Goal: Information Seeking & Learning: Compare options

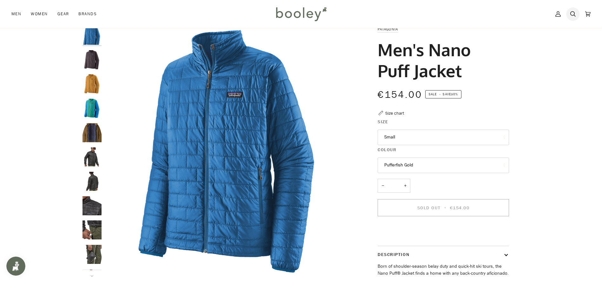
click at [574, 14] on icon at bounding box center [572, 13] width 5 height 5
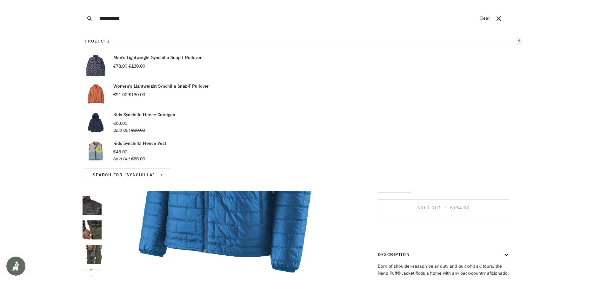
type input "*********"
click at [83, 0] on button "Search" at bounding box center [90, 18] width 14 height 37
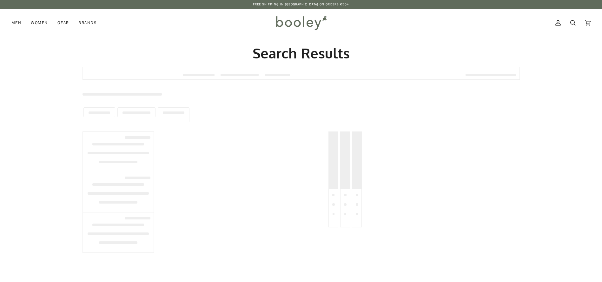
type input "*********"
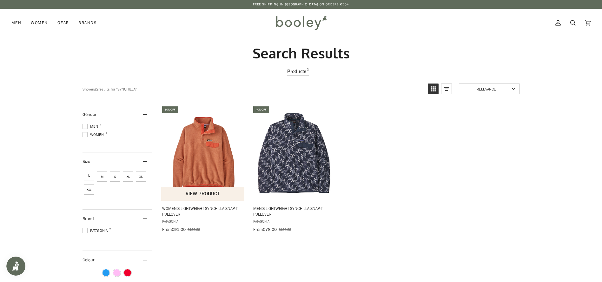
click at [221, 142] on img "Women's Lightweight Synchilla Snap-T Pullover" at bounding box center [203, 153] width 84 height 84
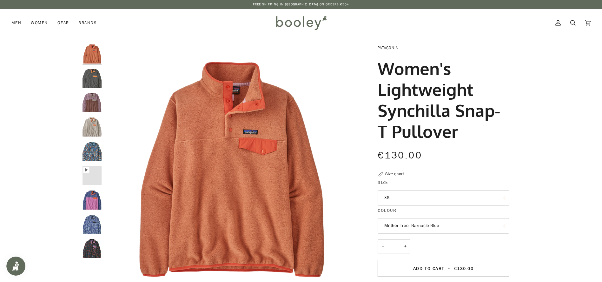
click at [398, 234] on fieldset "Colour Mother Tree: Barnacle Blue Mother Tree: Barnacle Blue Soft Spirea: Dried…" at bounding box center [443, 221] width 131 height 28
click at [399, 230] on button "Mother Tree: Barnacle Blue" at bounding box center [443, 226] width 131 height 16
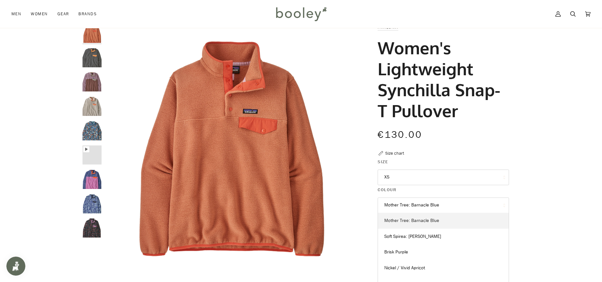
scroll to position [25, 0]
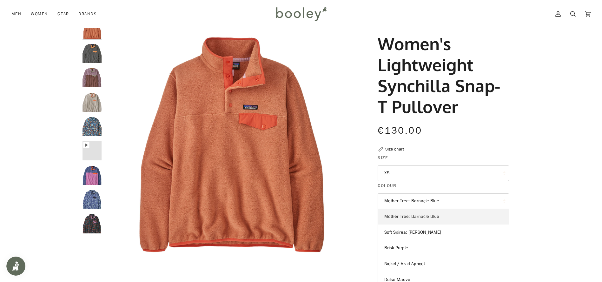
click at [436, 221] on link "Mother Tree: Barnacle Blue" at bounding box center [443, 217] width 131 height 16
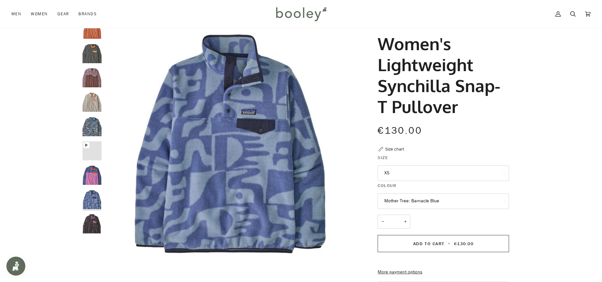
click at [442, 203] on button "Mother Tree: Barnacle Blue" at bounding box center [443, 201] width 131 height 16
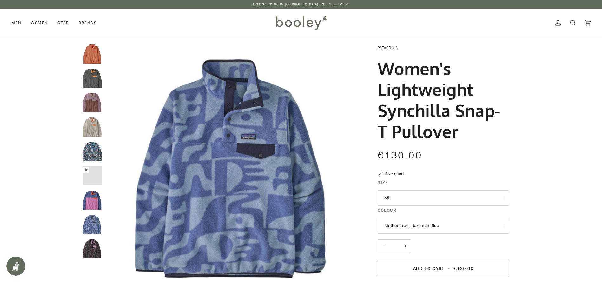
drag, startPoint x: 470, startPoint y: 132, endPoint x: 378, endPoint y: 47, distance: 124.9
click at [378, 47] on div "Patagonia Women's Lightweight Synchilla Snap-T Pullover €130.00 Sale • Save Siz…" at bounding box center [437, 236] width 143 height 385
copy div "Patagonia Women's Lightweight Synchilla Snap-T Pullover"
click at [443, 225] on button "Mother Tree: Barnacle Blue" at bounding box center [443, 226] width 131 height 16
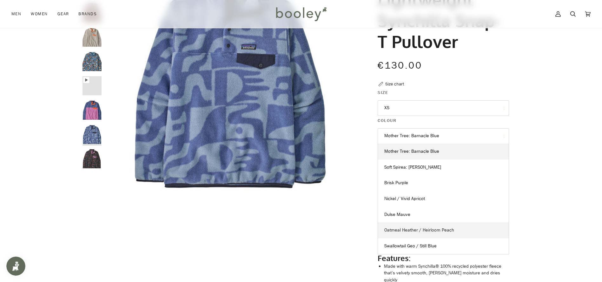
scroll to position [98, 0]
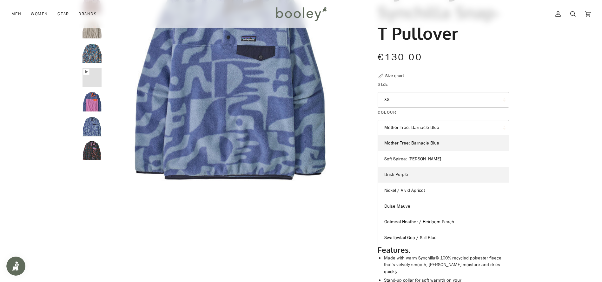
click at [413, 179] on link "Brisk Purple" at bounding box center [443, 175] width 131 height 16
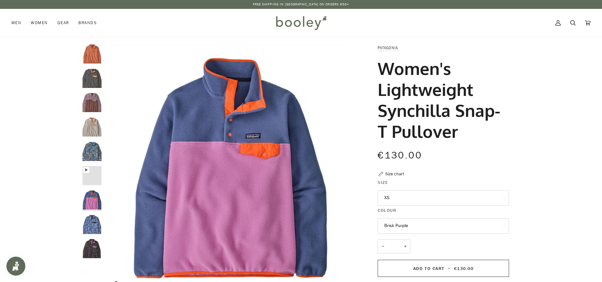
click at [250, 137] on img "Women's Lightweight Synchilla Snap-T Pullover" at bounding box center [230, 169] width 251 height 251
click at [284, 173] on img "Women's Lightweight Synchilla Snap-T Pullover" at bounding box center [230, 169] width 251 height 251
click at [543, 146] on div "Zoom" at bounding box center [301, 236] width 602 height 385
click at [92, 171] on img "Women's Light Weight Synchilla Snap-T Pullover - Booley Galway" at bounding box center [92, 175] width 19 height 19
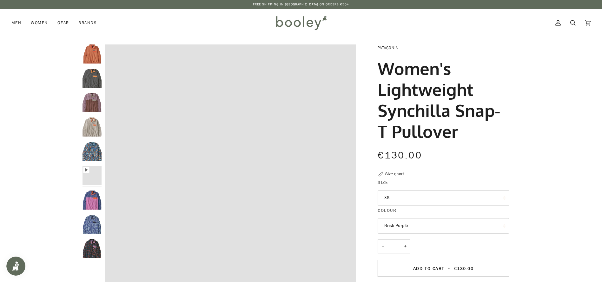
click at [429, 227] on button "Brisk Purple" at bounding box center [443, 226] width 131 height 16
click at [423, 251] on link "Soft Spirea: Dried Vanilla" at bounding box center [443, 257] width 131 height 16
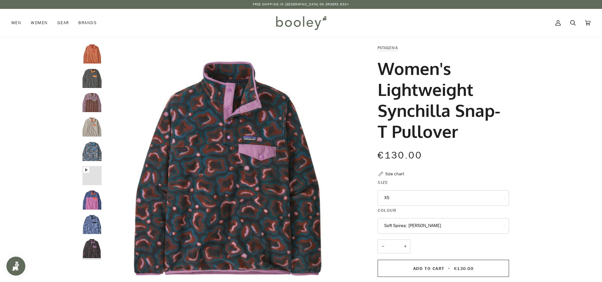
click at [427, 234] on fieldset "Colour Soft Spirea: Dried Vanilla Mother Tree: Barnacle Blue Soft Spirea: Dried…" at bounding box center [443, 221] width 131 height 28
click at [431, 228] on button "Soft Spirea: Dried Vanilla" at bounding box center [443, 226] width 131 height 16
click at [84, 170] on icon "Women's Light Weight Synchilla Snap-T Pullover - Booley Galway" at bounding box center [86, 170] width 6 height 6
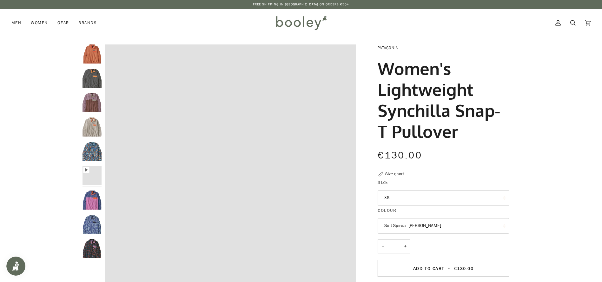
drag, startPoint x: 479, startPoint y: 133, endPoint x: 377, endPoint y: 46, distance: 134.2
click at [377, 46] on div "Patagonia Women's Lightweight Synchilla Snap-T Pullover €130.00 Sale • Save Siz…" at bounding box center [437, 236] width 143 height 385
copy div "Patagonia Women's Lightweight Synchilla Snap-T Pullover"
click at [88, 201] on img "Women's Lightweight Synchilla Snap-T Pullover" at bounding box center [92, 199] width 19 height 19
type input "*****"
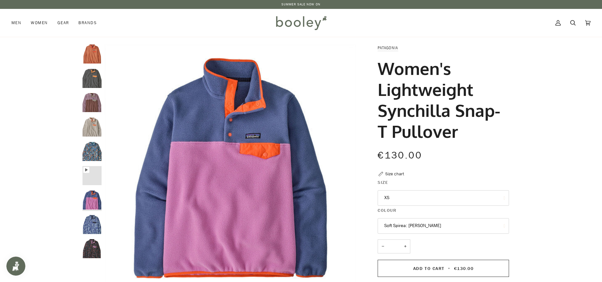
click at [473, 132] on h1 "Women's Lightweight Synchilla Snap-T Pullover" at bounding box center [441, 100] width 127 height 84
drag, startPoint x: 448, startPoint y: 135, endPoint x: 372, endPoint y: 92, distance: 86.8
click at [372, 92] on div "Patagonia Women's Lightweight Synchilla Snap-T Pullover €130.00 Sale • Save Siz…" at bounding box center [437, 236] width 143 height 385
copy h1 "Lightweight Synchilla Snap-T Pullover"
click at [446, 223] on button "Soft Spirea: Dried Vanilla" at bounding box center [443, 226] width 131 height 16
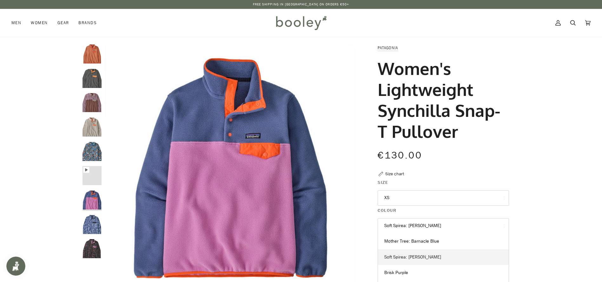
click at [430, 254] on span "Soft Spirea: Dried Vanilla" at bounding box center [412, 257] width 57 height 6
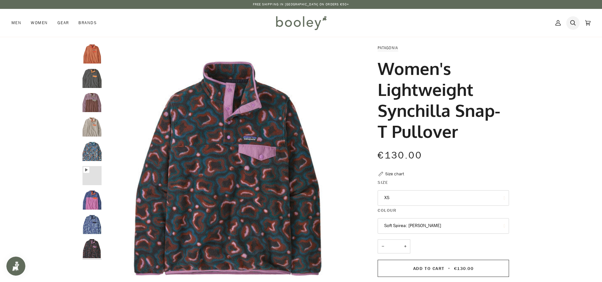
click at [576, 22] on link "Search" at bounding box center [573, 23] width 15 height 28
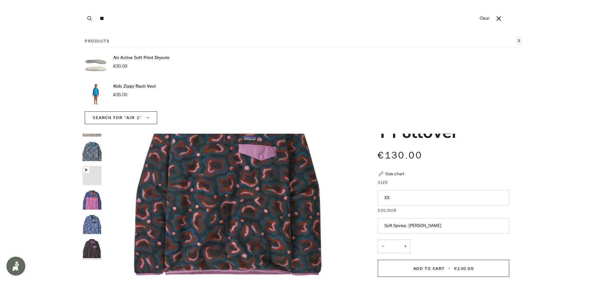
type input "*"
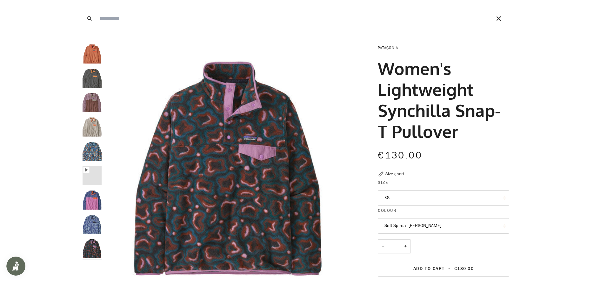
click at [496, 19] on icon "Close" at bounding box center [498, 18] width 5 height 5
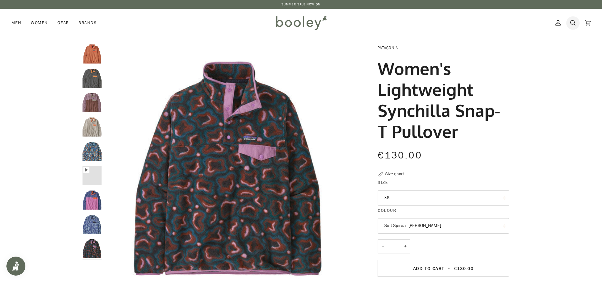
click at [568, 21] on link "Search" at bounding box center [573, 23] width 15 height 28
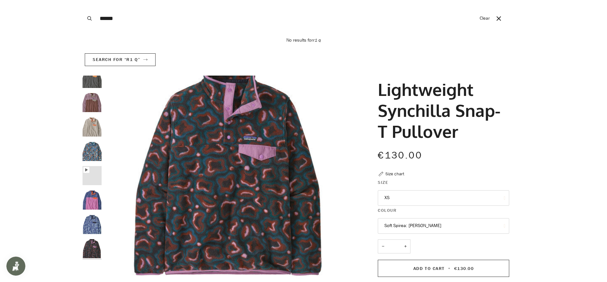
type input "******"
click at [83, 0] on button "Search" at bounding box center [90, 18] width 14 height 37
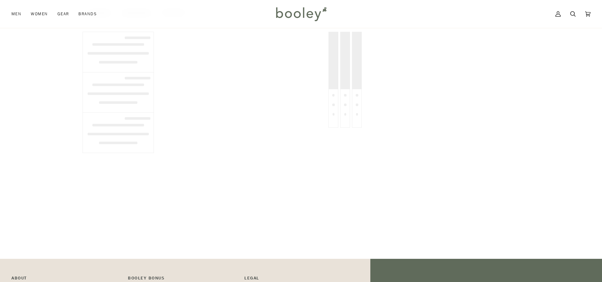
type input "******"
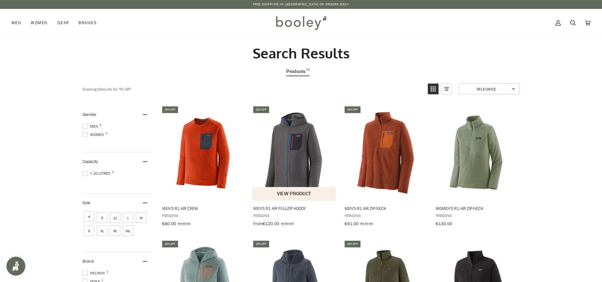
click at [305, 164] on img "Men's R1 Air Full-Zip Hoody" at bounding box center [294, 153] width 84 height 84
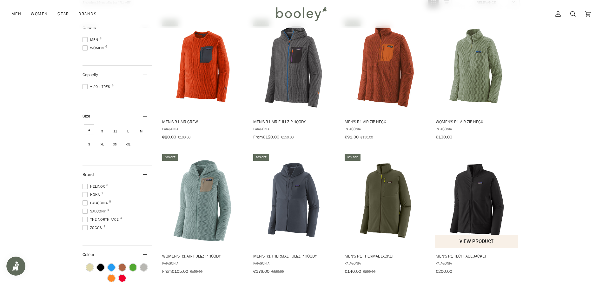
scroll to position [104, 0]
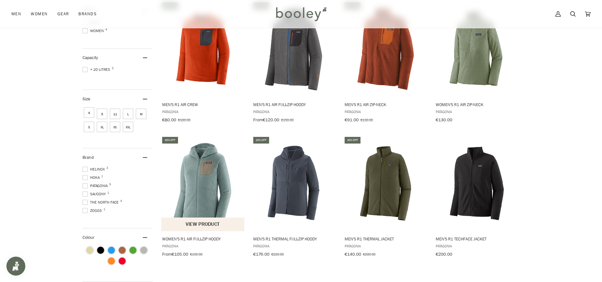
click at [203, 192] on img "Women's R1 Air Full-Zip Hoody" at bounding box center [203, 183] width 84 height 84
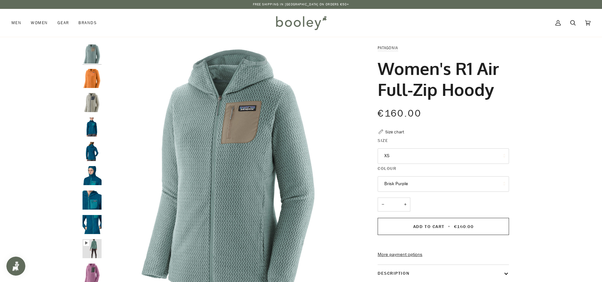
click at [98, 169] on img "Patagonia Women's R1 Air Full-Zip Hoody - Booley Galway" at bounding box center [92, 175] width 19 height 19
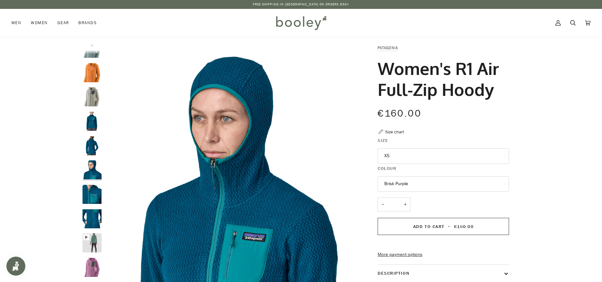
click at [84, 137] on img "Patagonia Women's R1 Air Full-Zip Hoody - Booley Galway" at bounding box center [92, 145] width 19 height 19
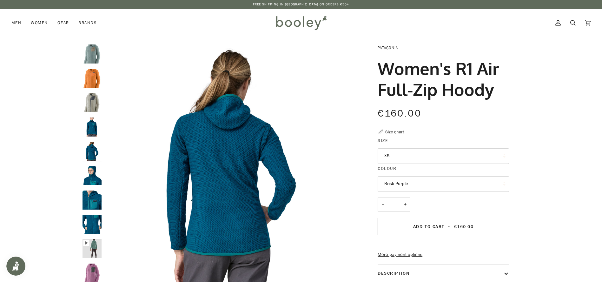
click at [90, 124] on img "Patagonia Women's R1 Air Full-Zip Hoody - Booley Galway" at bounding box center [92, 126] width 19 height 19
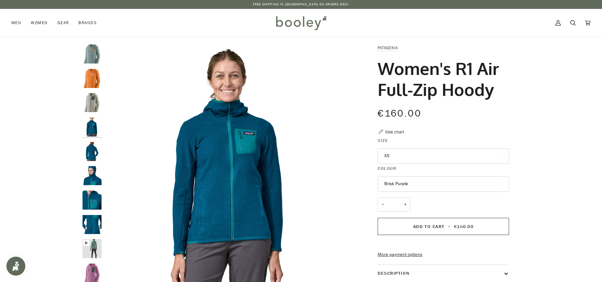
click at [95, 103] on img "Patagonia Women's R1 Air Full-Zip Hoody Wool White - Booley Galway" at bounding box center [92, 102] width 19 height 19
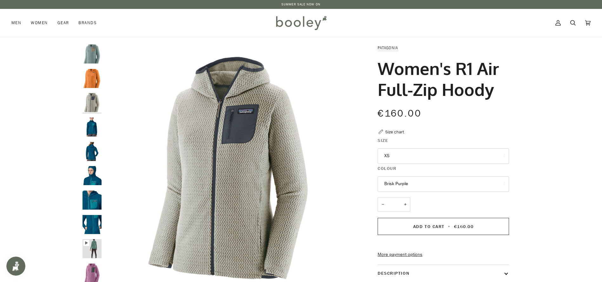
click at [411, 190] on button "Brisk Purple" at bounding box center [443, 184] width 131 height 16
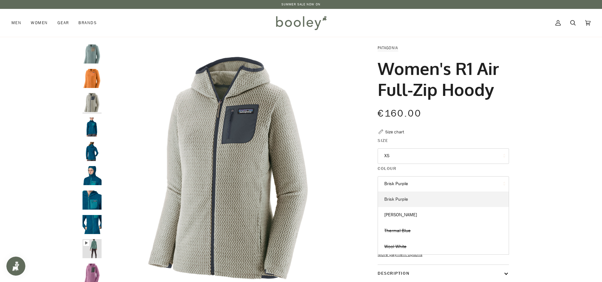
click at [427, 199] on link "Brisk Purple" at bounding box center [443, 199] width 131 height 16
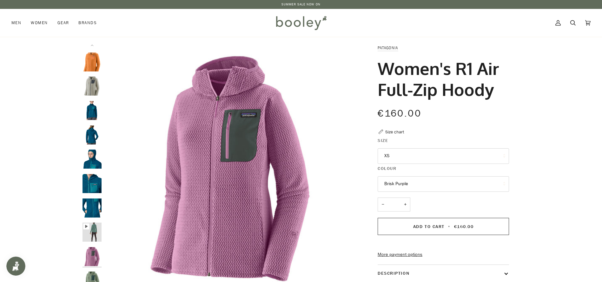
click at [421, 179] on button "Brisk Purple" at bounding box center [443, 184] width 131 height 16
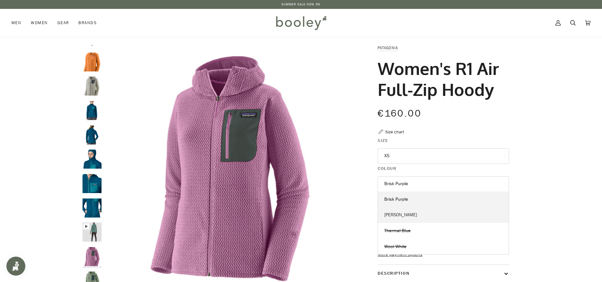
click at [412, 214] on span "Ellwood Green" at bounding box center [400, 215] width 33 height 6
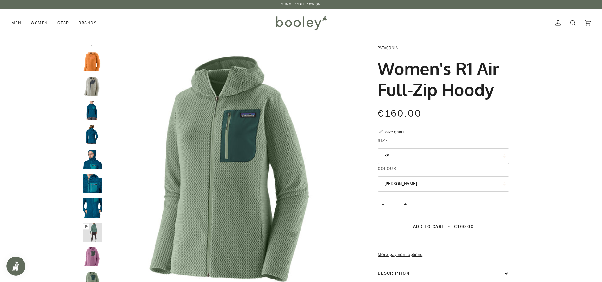
click at [93, 64] on img "Women's R1 Air Full-Zip Hoody" at bounding box center [92, 61] width 19 height 19
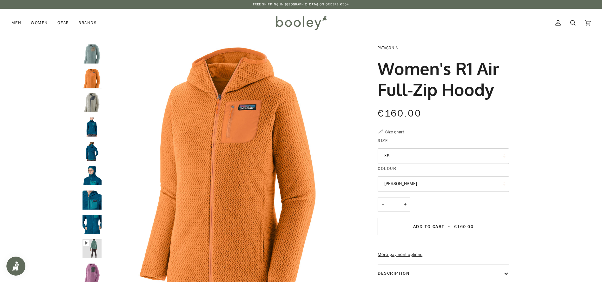
click at [447, 176] on button "Ellwood Green" at bounding box center [443, 184] width 131 height 16
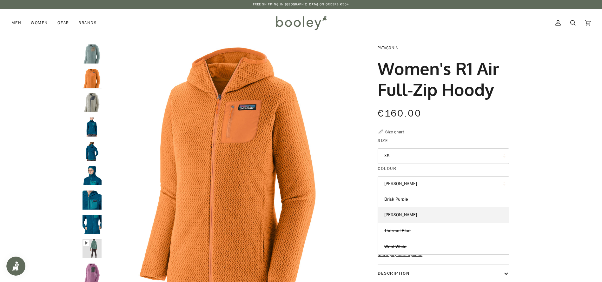
click at [421, 186] on button "Ellwood Green" at bounding box center [443, 184] width 131 height 16
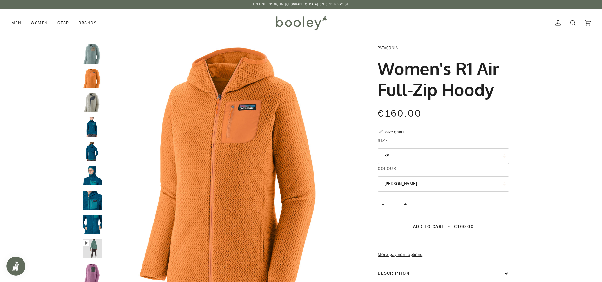
click at [420, 186] on button "Ellwood Green" at bounding box center [443, 184] width 131 height 16
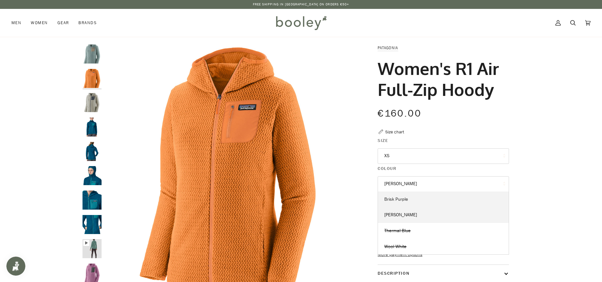
click at [417, 201] on link "Brisk Purple" at bounding box center [443, 199] width 131 height 16
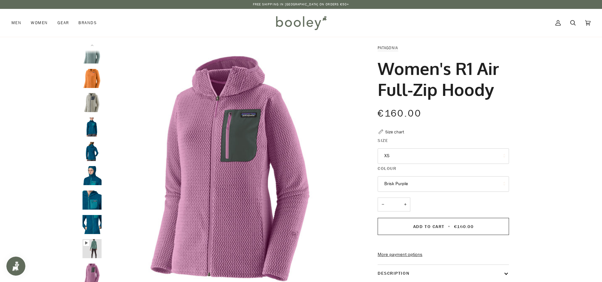
scroll to position [17, 0]
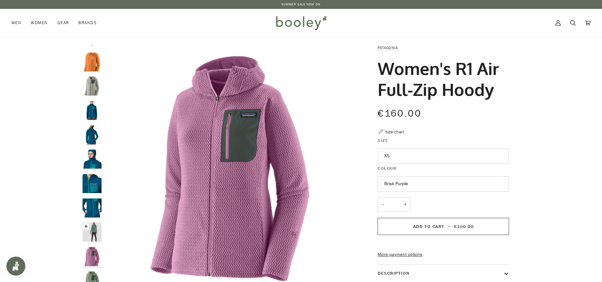
click at [95, 234] on img "Patagonia Women's R1 Air Full-Zip Hoody - Booley Galway" at bounding box center [92, 232] width 19 height 19
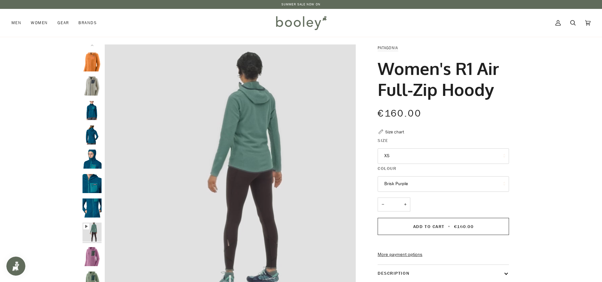
click at [414, 180] on button "Brisk Purple" at bounding box center [443, 184] width 131 height 16
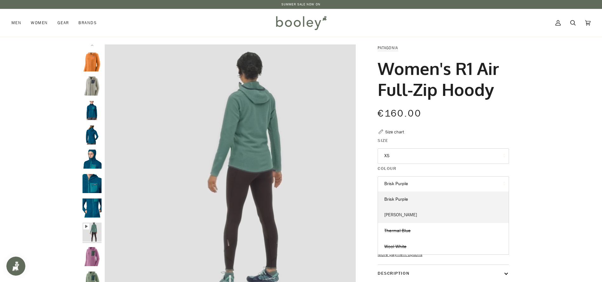
click at [422, 213] on link "Ellwood Green" at bounding box center [443, 215] width 131 height 16
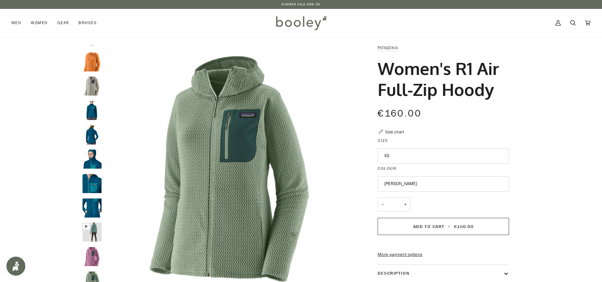
click at [413, 188] on button "Ellwood Green" at bounding box center [443, 184] width 131 height 16
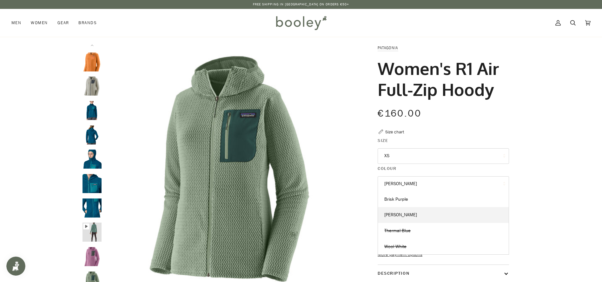
click at [97, 231] on img "Patagonia Women's R1 Air Full-Zip Hoody - Booley Galway" at bounding box center [92, 232] width 19 height 19
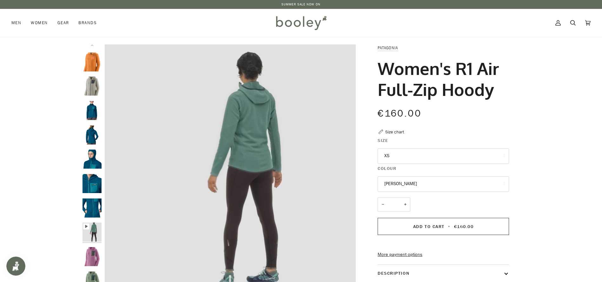
drag, startPoint x: 500, startPoint y: 94, endPoint x: 460, endPoint y: 66, distance: 49.4
click at [460, 66] on h1 "Women's R1 Air Full-Zip Hoody" at bounding box center [441, 79] width 127 height 42
copy h1 "R1 Air Full-Zip Hoody"
click at [424, 176] on button "Ellwood Green" at bounding box center [443, 184] width 131 height 16
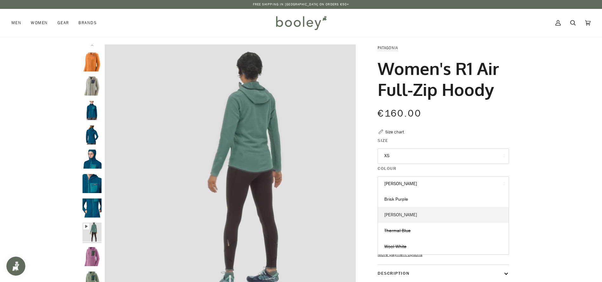
click at [436, 217] on link "Ellwood Green" at bounding box center [443, 215] width 131 height 16
type input "****"
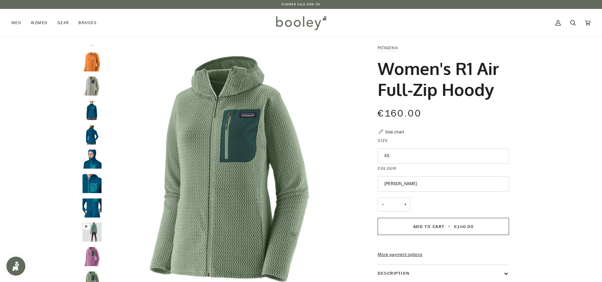
click at [512, 89] on div "Patagonia Women's R1 Air Full-Zip Hoody €160.00 Sale • Save Size chart Size XS …" at bounding box center [438, 215] width 164 height 343
drag, startPoint x: 469, startPoint y: 86, endPoint x: 380, endPoint y: 50, distance: 96.2
click at [380, 50] on div "Patagonia Women's R1 Air Full-Zip Hoody €160.00 Sale • Save Size chart Size XS …" at bounding box center [437, 215] width 143 height 343
click at [413, 67] on h1 "Women's R1 Air Full-Zip Hoody" at bounding box center [441, 79] width 127 height 42
drag, startPoint x: 499, startPoint y: 87, endPoint x: 370, endPoint y: 66, distance: 130.7
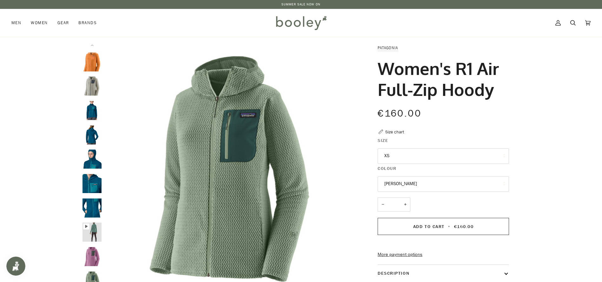
click at [370, 66] on div "Patagonia Women's R1 Air Full-Zip Hoody €160.00 Sale • Save Size chart Size XS …" at bounding box center [437, 215] width 143 height 343
copy h1 "Women's R1 Air Full-Zip Hoody"
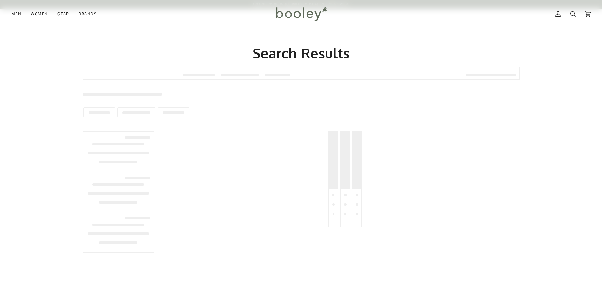
scroll to position [104, 0]
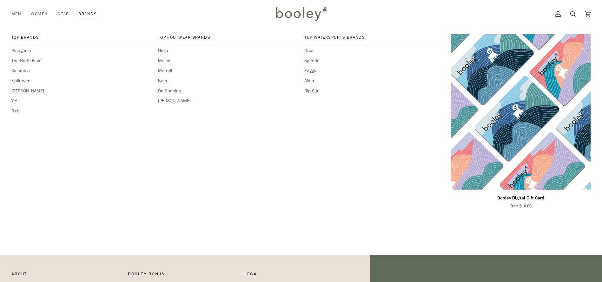
type input "******"
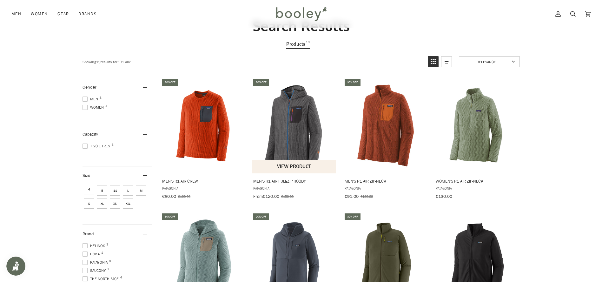
scroll to position [0, 0]
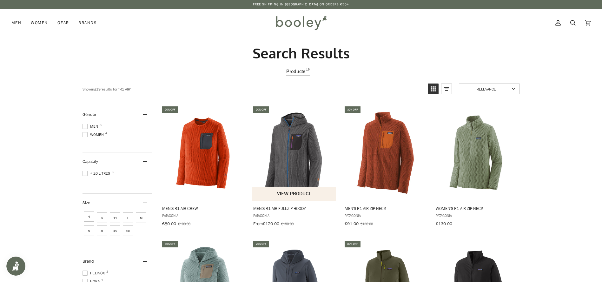
click at [307, 180] on img "Men's R1 Air Full-Zip Hoody" at bounding box center [294, 153] width 84 height 84
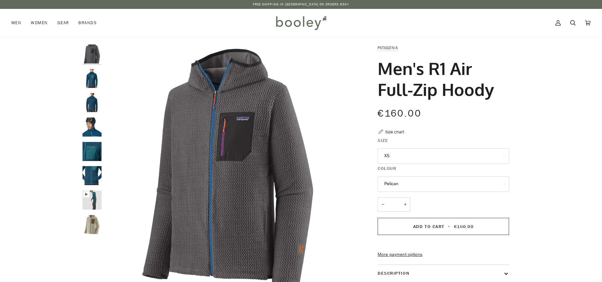
click at [451, 185] on button "Pelican" at bounding box center [443, 184] width 131 height 16
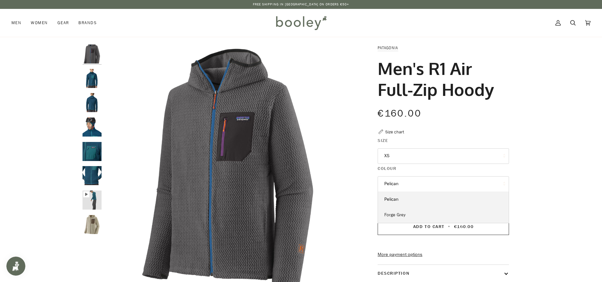
click at [427, 213] on link "Forge Grey" at bounding box center [443, 215] width 131 height 16
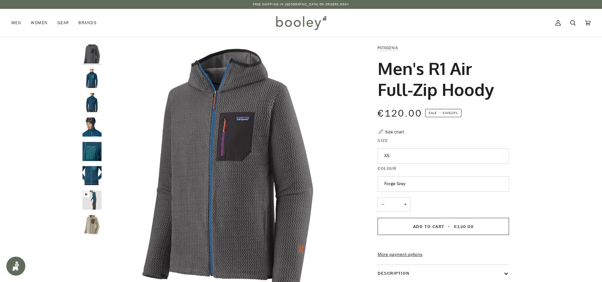
click at [408, 187] on button "Forge Grey" at bounding box center [443, 184] width 131 height 16
click at [406, 201] on link "Pelican" at bounding box center [443, 199] width 131 height 16
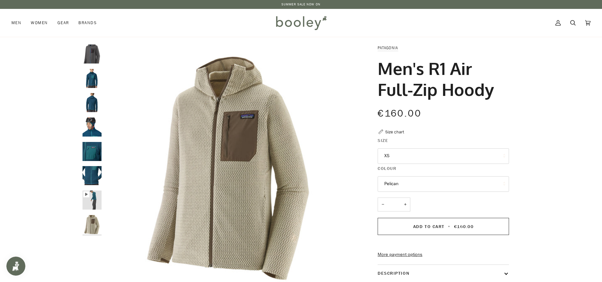
click at [417, 186] on button "Pelican" at bounding box center [443, 184] width 131 height 16
click at [414, 201] on link "Pelican" at bounding box center [443, 199] width 131 height 16
click at [574, 24] on icon at bounding box center [572, 22] width 5 height 5
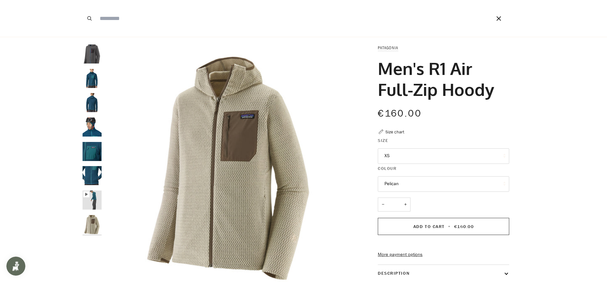
paste input "**********"
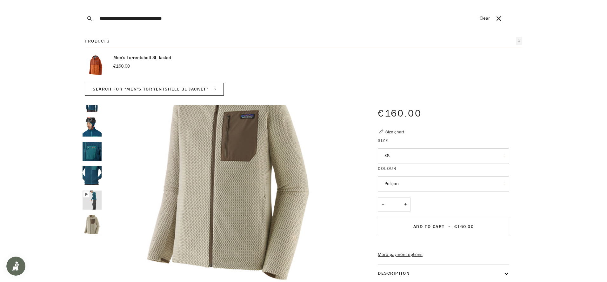
type input "**********"
click at [134, 58] on p "Men's Torrentshell 3L Jacket" at bounding box center [142, 57] width 58 height 7
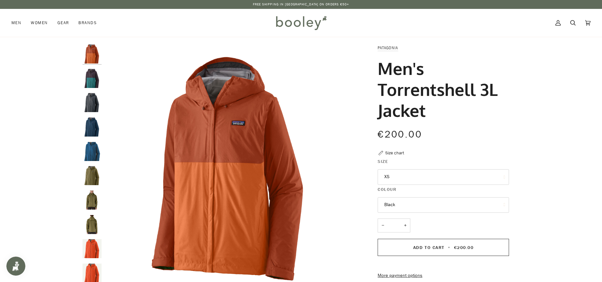
click at [414, 208] on button "Black" at bounding box center [443, 205] width 131 height 16
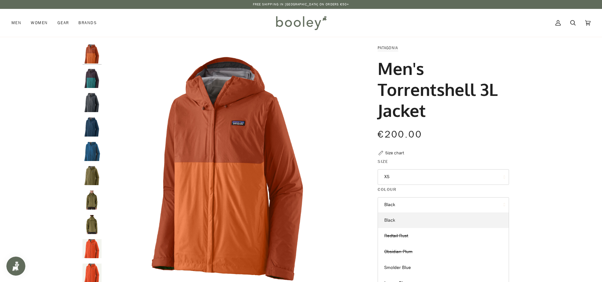
click at [405, 224] on link "Black" at bounding box center [443, 220] width 131 height 16
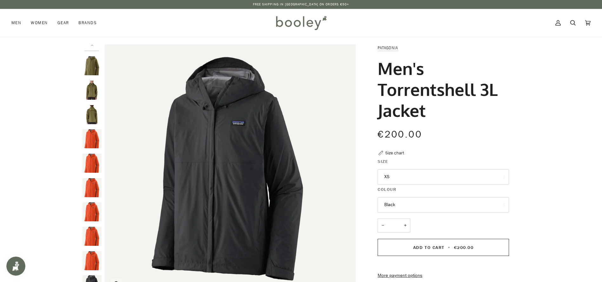
scroll to position [114, 0]
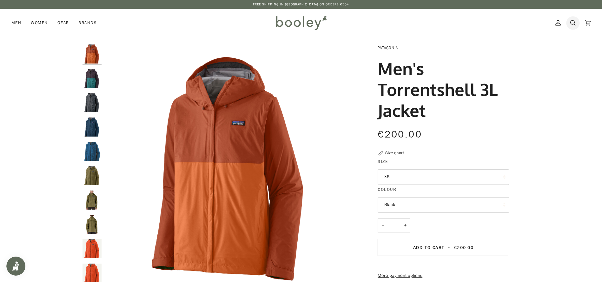
click at [572, 23] on icon at bounding box center [572, 23] width 5 height 10
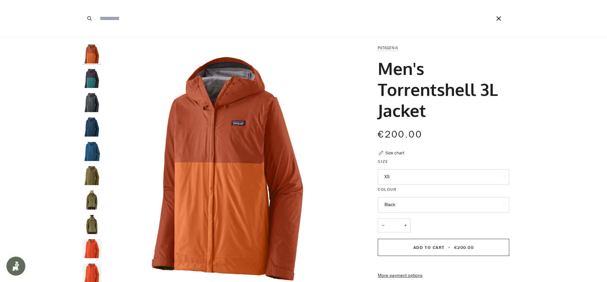
paste input "**********"
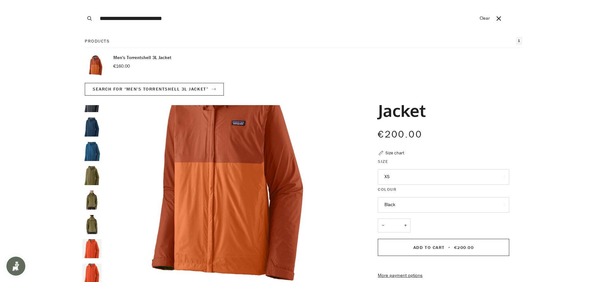
drag, startPoint x: 115, startPoint y: 18, endPoint x: 69, endPoint y: 20, distance: 46.4
click at [69, 20] on div "**********" at bounding box center [301, 18] width 602 height 37
type input "**********"
click at [83, 0] on button "Search" at bounding box center [90, 18] width 14 height 37
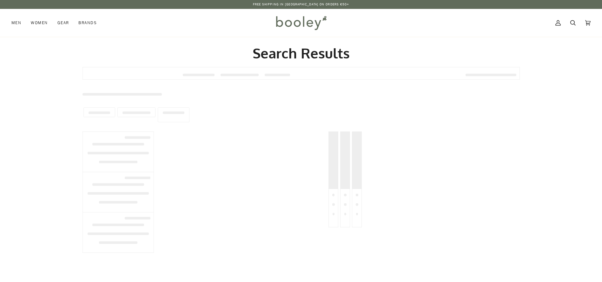
type input "**********"
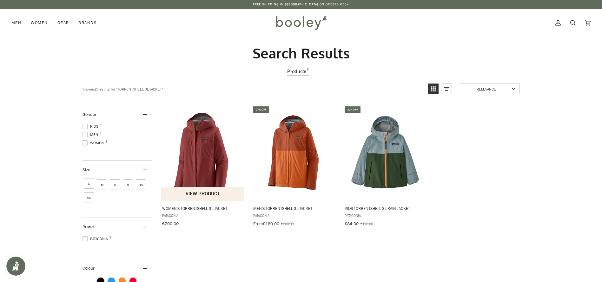
click at [203, 149] on img "Women's Torrentshell 3L Jacket" at bounding box center [203, 153] width 84 height 84
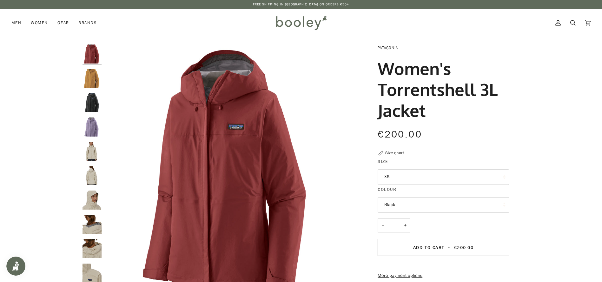
click at [412, 207] on button "Black" at bounding box center [443, 205] width 131 height 16
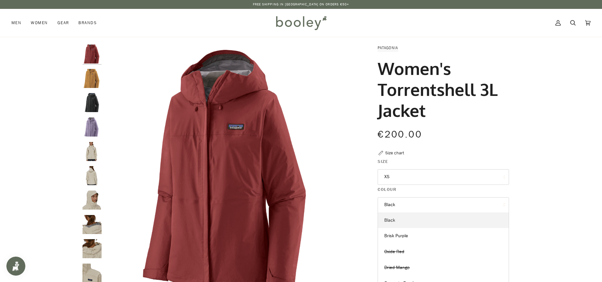
click at [409, 218] on link "Black" at bounding box center [443, 220] width 131 height 16
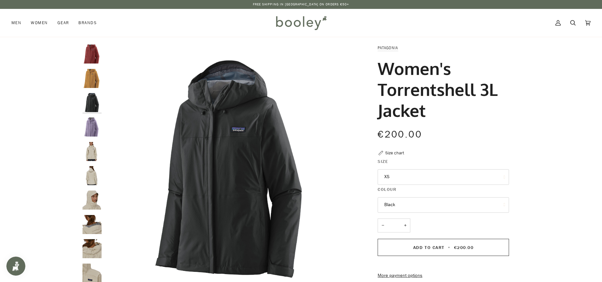
click at [405, 204] on button "Black" at bounding box center [443, 205] width 131 height 16
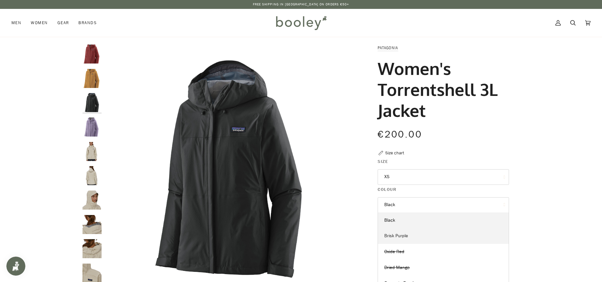
click at [419, 234] on link "Brisk Purple" at bounding box center [443, 236] width 131 height 16
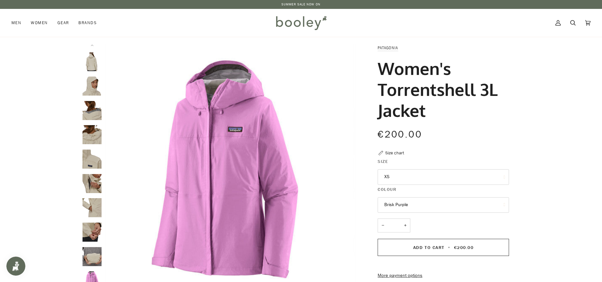
drag, startPoint x: 449, startPoint y: 111, endPoint x: 376, endPoint y: 67, distance: 84.9
click at [376, 67] on div "Patagonia Women's Torrentshell 3L Jacket €200.00 Sale • Save Size chart Size XS…" at bounding box center [437, 226] width 143 height 364
copy h1 "Women's Torrentshell 3L Jacket"
click at [433, 107] on h1 "Women's Torrentshell 3L Jacket" at bounding box center [441, 89] width 127 height 63
drag, startPoint x: 428, startPoint y: 114, endPoint x: 381, endPoint y: 91, distance: 52.7
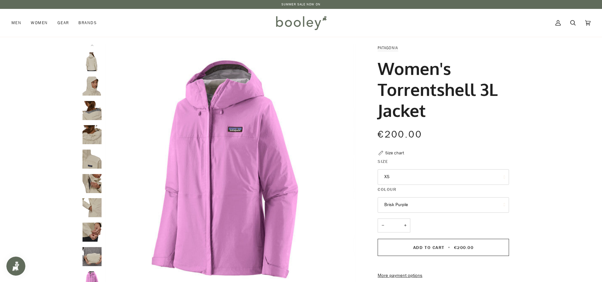
click at [381, 91] on h1 "Women's Torrentshell 3L Jacket" at bounding box center [441, 89] width 127 height 63
copy h1 "Torrentshell 3L Jacket"
click at [572, 21] on icon at bounding box center [572, 23] width 5 height 10
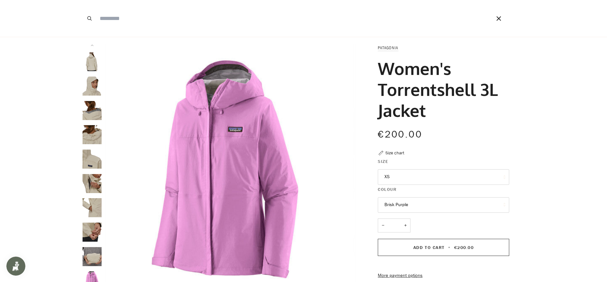
paste input "**********"
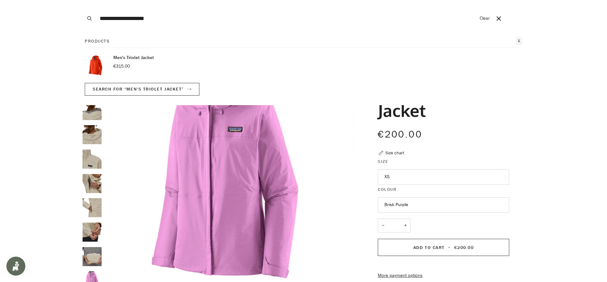
type input "**********"
click at [83, 0] on button "Search" at bounding box center [90, 18] width 14 height 37
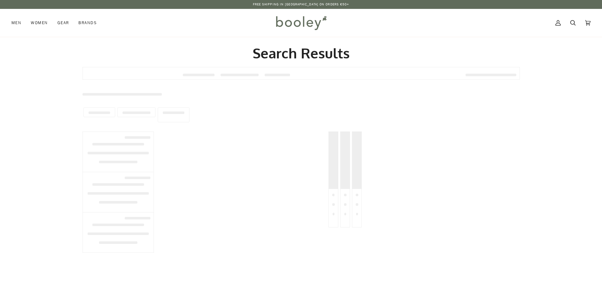
type input "**********"
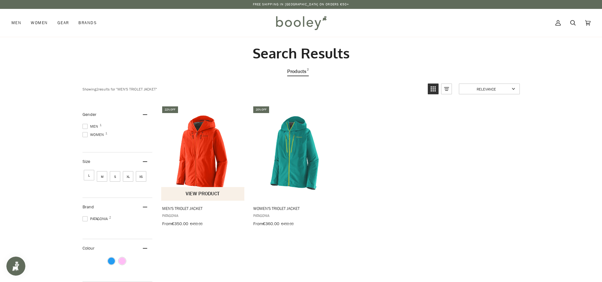
click at [209, 162] on img "Men's Triolet Jacket" at bounding box center [203, 153] width 84 height 84
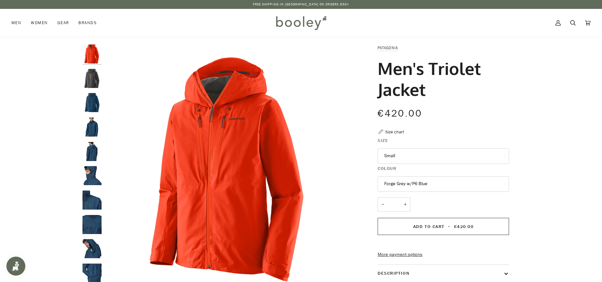
click at [409, 184] on button "Forge Grey w/P6 Blue" at bounding box center [443, 184] width 131 height 16
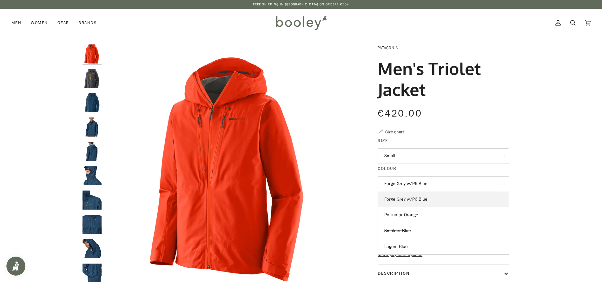
click at [431, 202] on link "Forge Grey w/P6 Blue" at bounding box center [443, 199] width 131 height 16
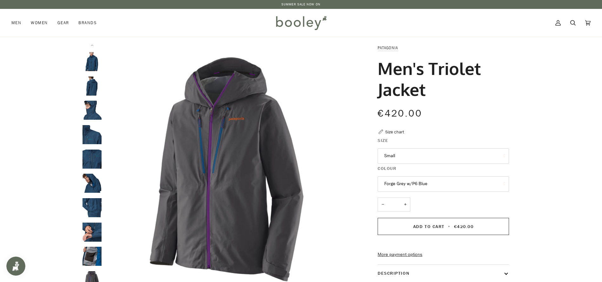
click at [96, 180] on img "Patagonia Men's Triolet Jacket Lagom Blue - Booley Galway" at bounding box center [92, 183] width 19 height 19
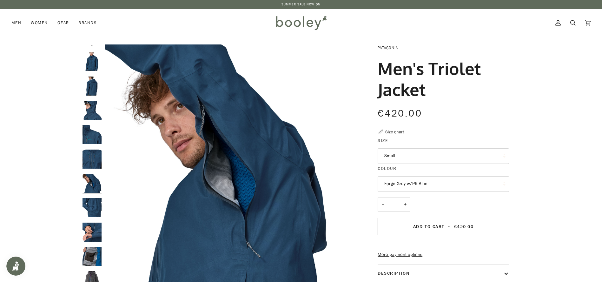
click at [91, 154] on img "Patagonia Men's Triolet Jacket Lagom Blue - Booley Galway" at bounding box center [92, 159] width 19 height 19
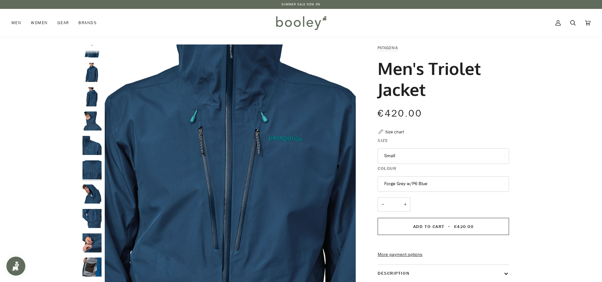
click at [87, 133] on div at bounding box center [94, 169] width 22 height 251
click at [93, 120] on img "Patagonia Men's Triolet Jacket Lagom Blue - Booley Galway" at bounding box center [92, 120] width 19 height 19
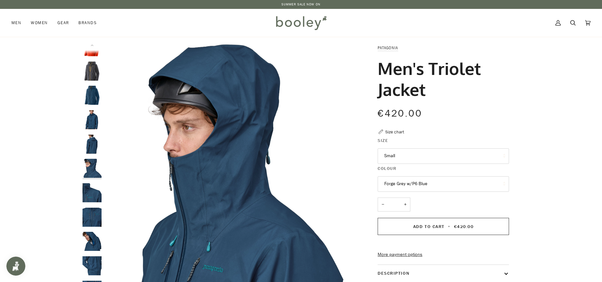
scroll to position [6, 0]
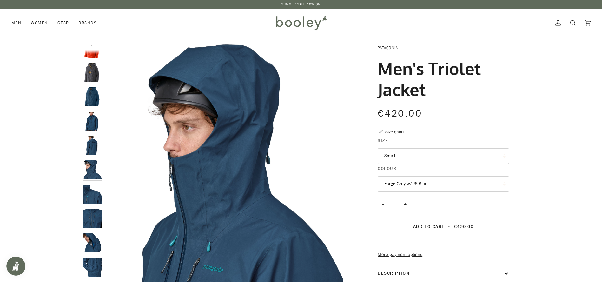
click at [94, 130] on img "Patagonia Men's Triolet Jacket Lagom Blue - Booley Galway" at bounding box center [92, 121] width 19 height 19
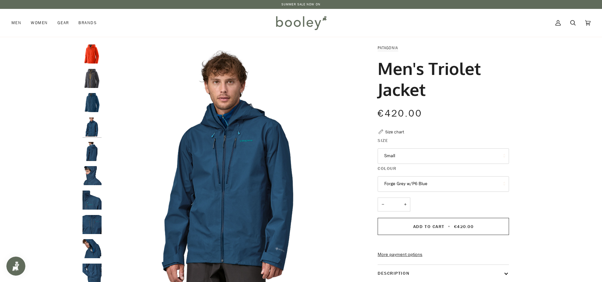
click at [93, 104] on img "Patagonia Men's Triolet Jacket Lagom Blue - Booley Galway" at bounding box center [92, 102] width 19 height 19
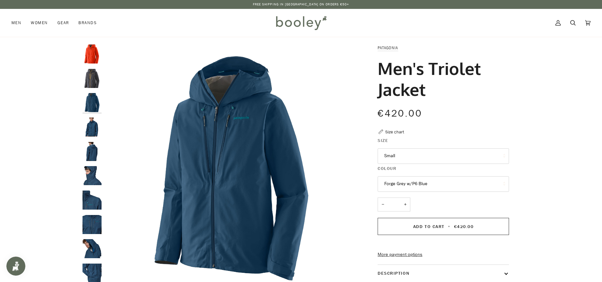
click at [90, 80] on img "Patagonia Men's Triolet Jacket Smolder Blue - Booley Galway" at bounding box center [92, 78] width 19 height 19
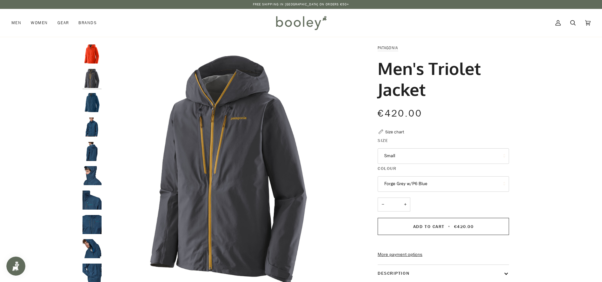
drag, startPoint x: 441, startPoint y: 97, endPoint x: 378, endPoint y: 63, distance: 71.6
click at [378, 63] on h1 "Men's Triolet Jacket" at bounding box center [441, 79] width 127 height 42
copy h1 "Men's Triolet Jacket"
drag, startPoint x: 435, startPoint y: 90, endPoint x: 426, endPoint y: 66, distance: 25.7
click at [426, 66] on h1 "Men's Triolet Jacket" at bounding box center [441, 79] width 127 height 42
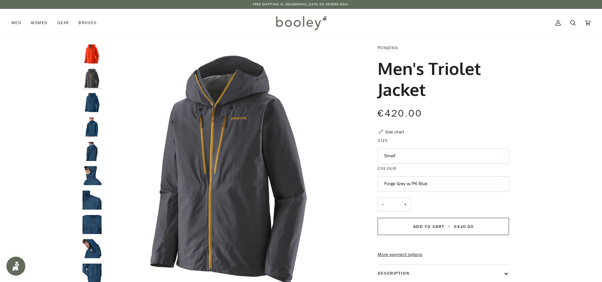
drag, startPoint x: 433, startPoint y: 103, endPoint x: 432, endPoint y: 70, distance: 33.0
click at [432, 70] on div "Men's Triolet Jacket" at bounding box center [443, 82] width 131 height 48
copy h1 "Triolet Jacket"
